Goal: Task Accomplishment & Management: Complete application form

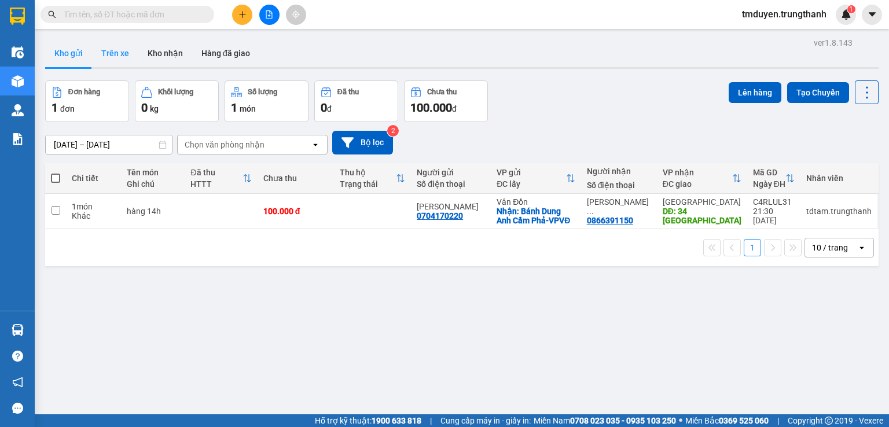
click at [107, 49] on button "Trên xe" at bounding box center [115, 53] width 46 height 28
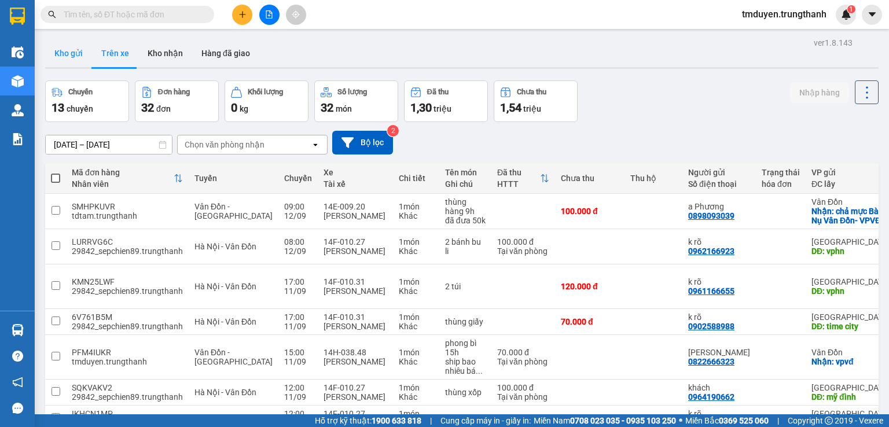
click at [76, 59] on button "Kho gửi" at bounding box center [68, 53] width 47 height 28
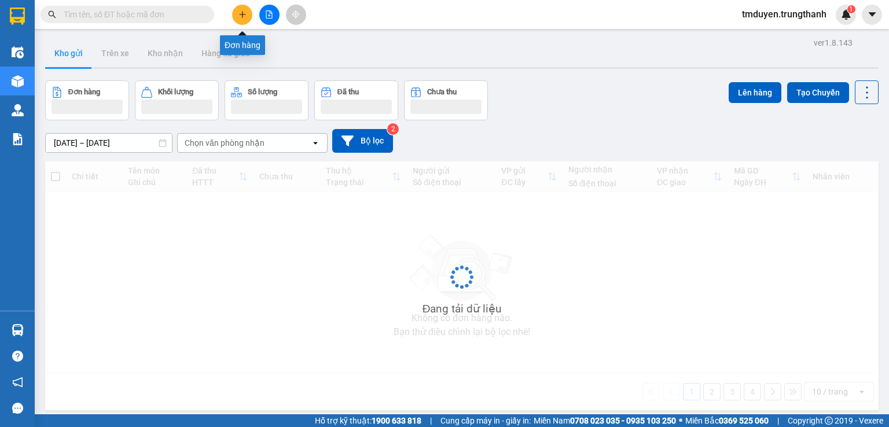
click at [243, 14] on icon "plus" at bounding box center [242, 14] width 6 height 1
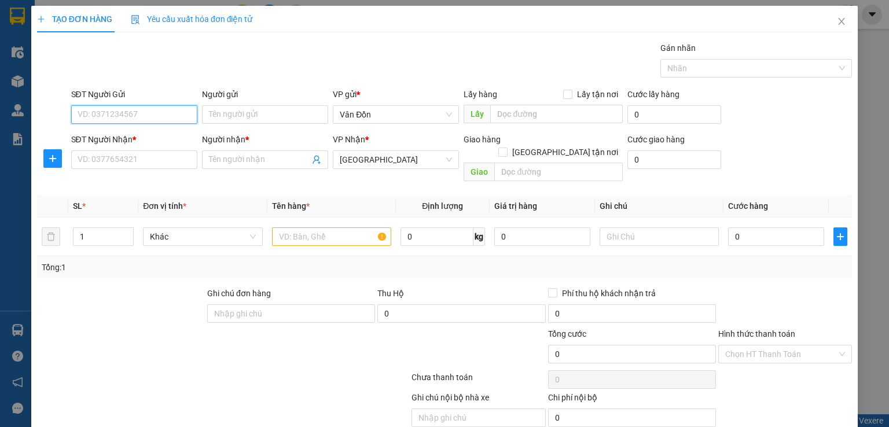
paste input "0974621666"
type input "0974621666"
click at [144, 134] on div "0974621666 - c giang" at bounding box center [134, 137] width 114 height 13
type input "c giang"
checkbox input "true"
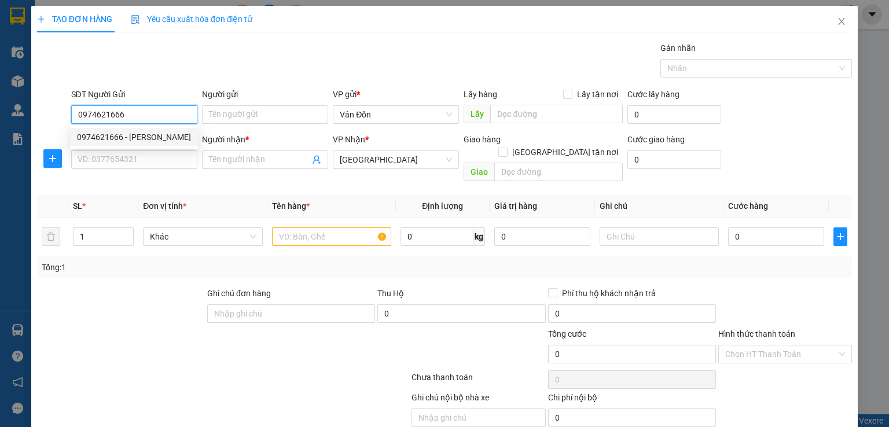
type input "đèn xanh đèn đỏ, Tô Hiệu, Cẩm Phả -VPĐ"
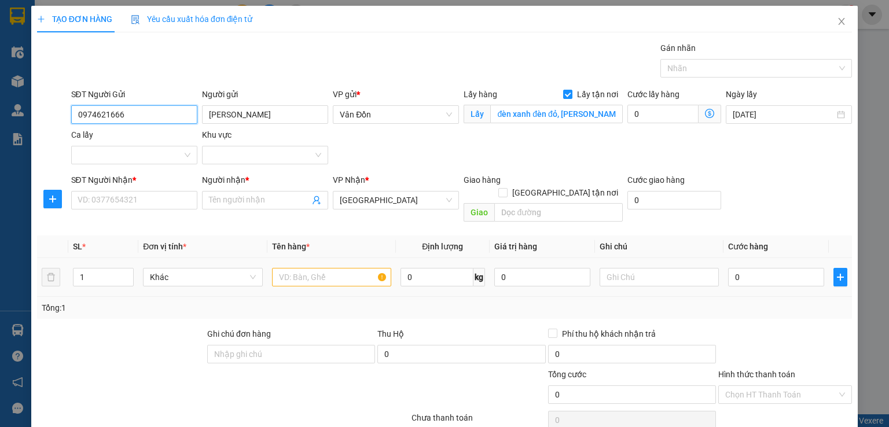
type input "0974621666"
click at [333, 268] on input "text" at bounding box center [331, 277] width 119 height 19
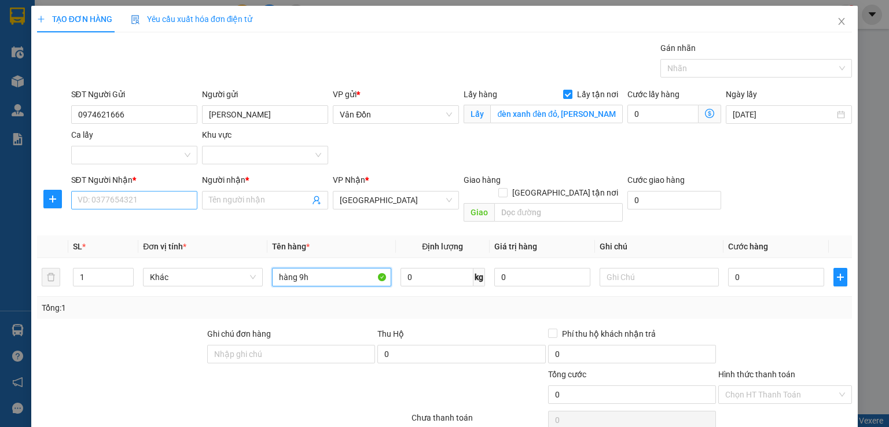
type input "hàng 9h"
click at [141, 199] on input "SĐT Người Nhận *" at bounding box center [134, 200] width 126 height 19
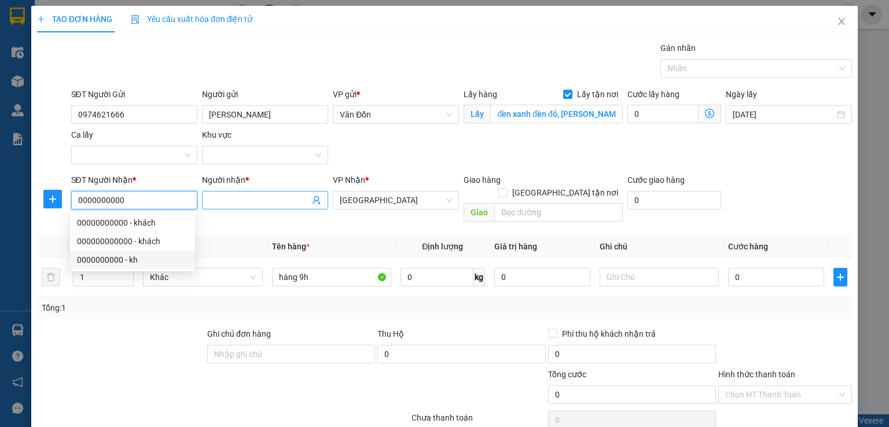
type input "0000000000"
click at [236, 201] on input "Người nhận *" at bounding box center [259, 200] width 101 height 13
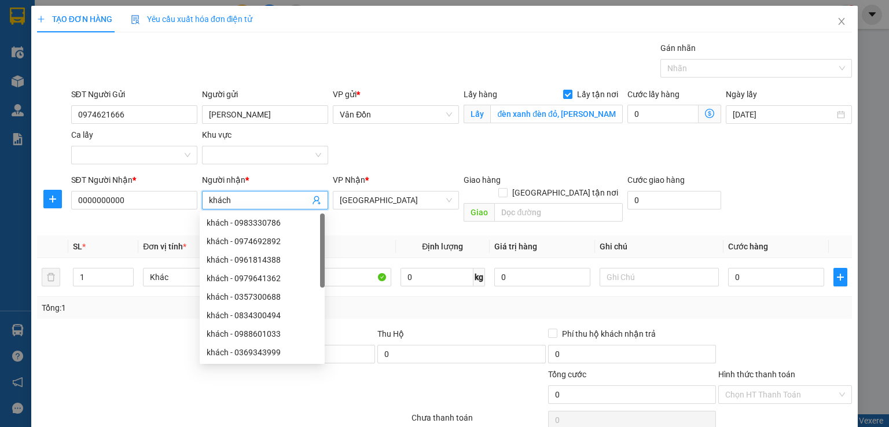
type input "khách"
click at [559, 209] on div "Giao" at bounding box center [543, 213] width 159 height 19
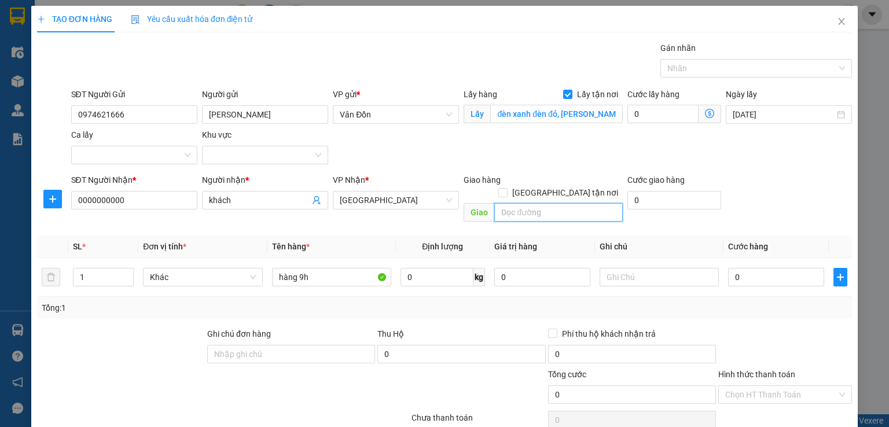
click at [561, 203] on input "text" at bounding box center [558, 212] width 128 height 19
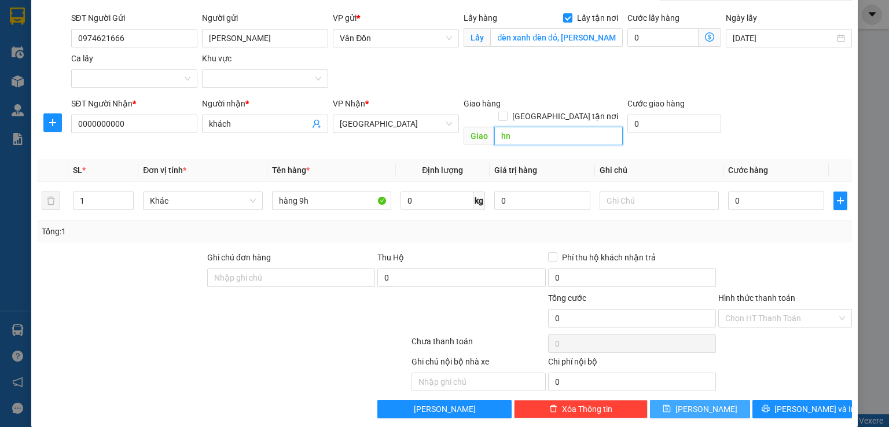
type input "hn"
click at [696, 403] on span "Lưu" at bounding box center [706, 409] width 62 height 13
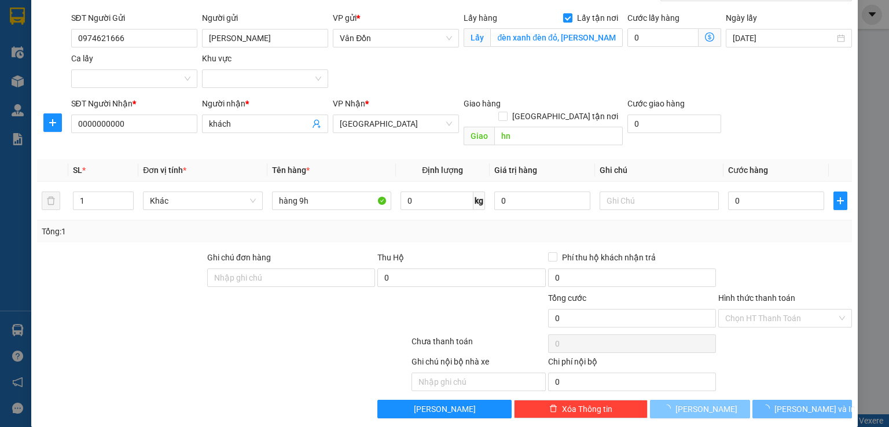
checkbox input "false"
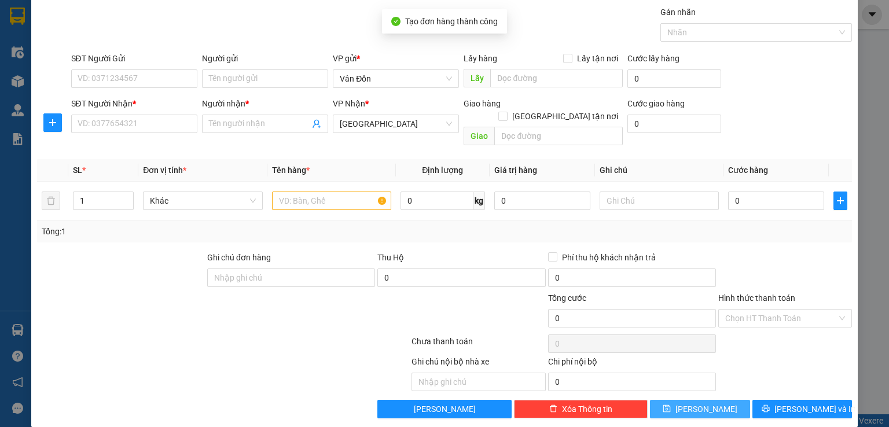
scroll to position [0, 0]
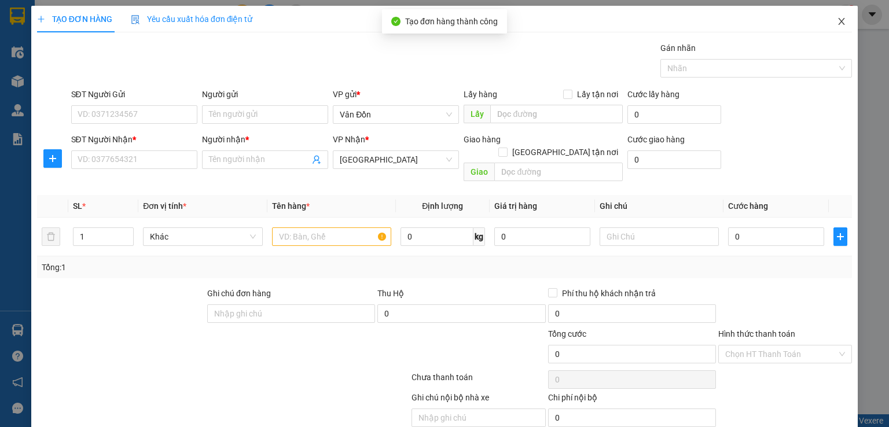
click at [827, 28] on span "Close" at bounding box center [841, 22] width 32 height 32
